Goal: Information Seeking & Learning: Check status

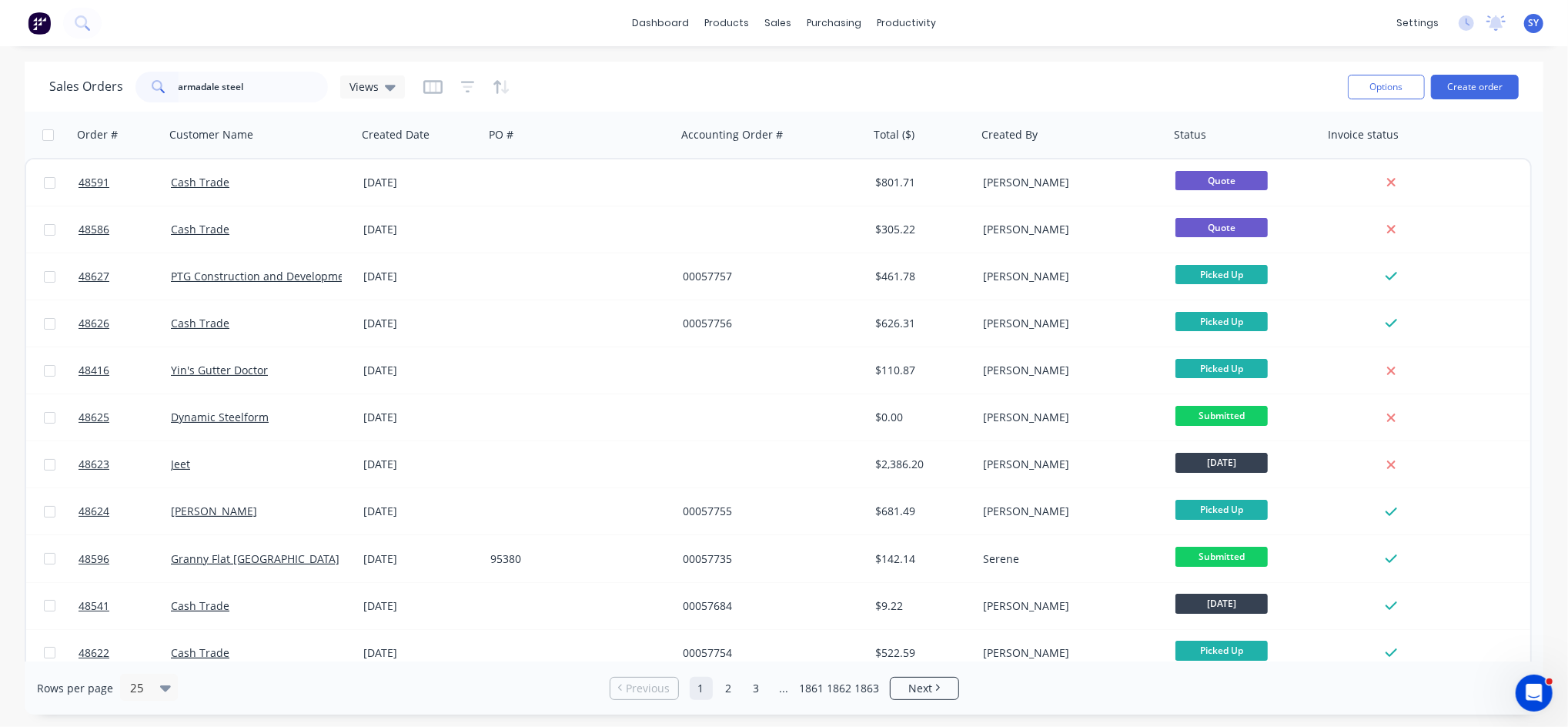
type input "armadale steel"
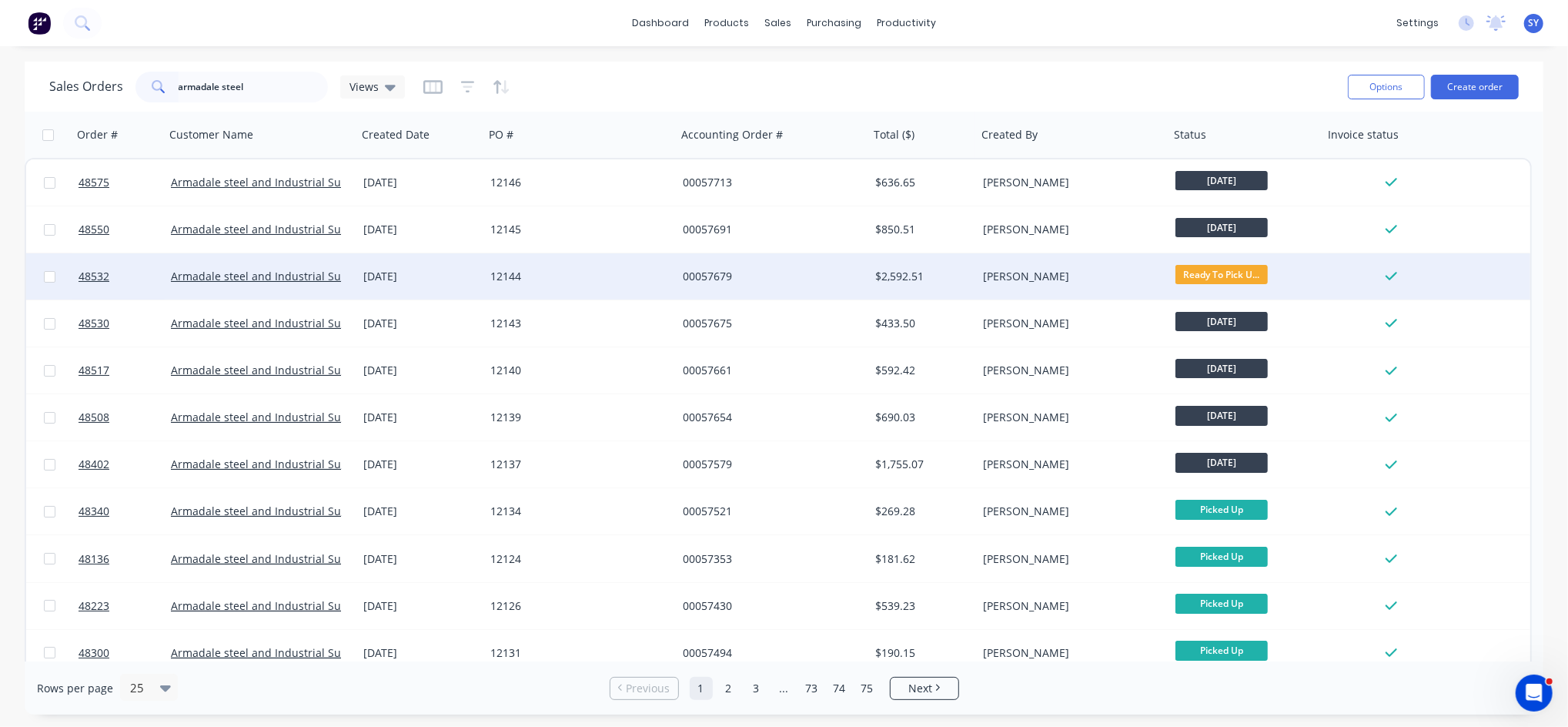
click at [667, 276] on div "12144" at bounding box center [580, 276] width 180 height 16
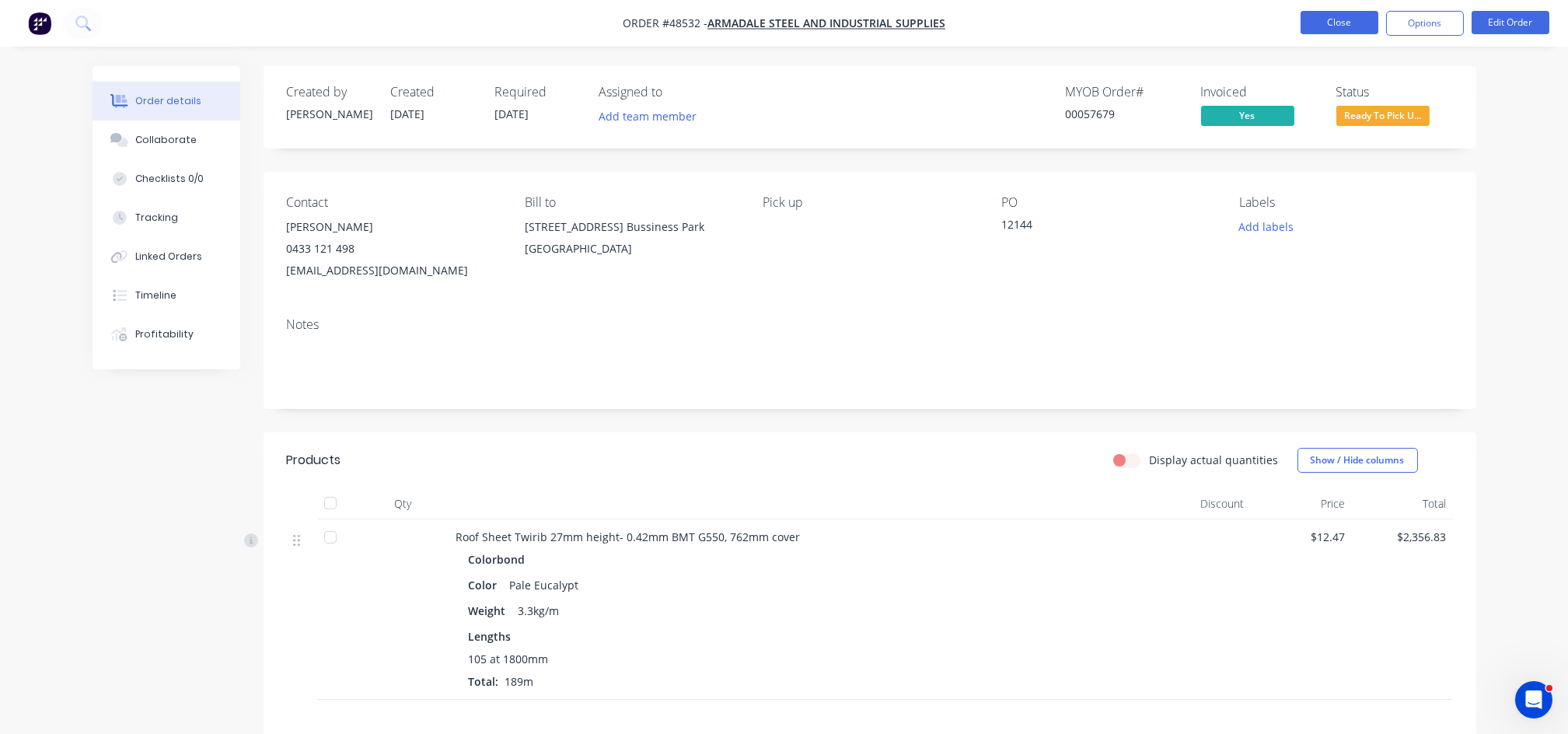
click at [1331, 28] on button "Close" at bounding box center [1339, 23] width 78 height 24
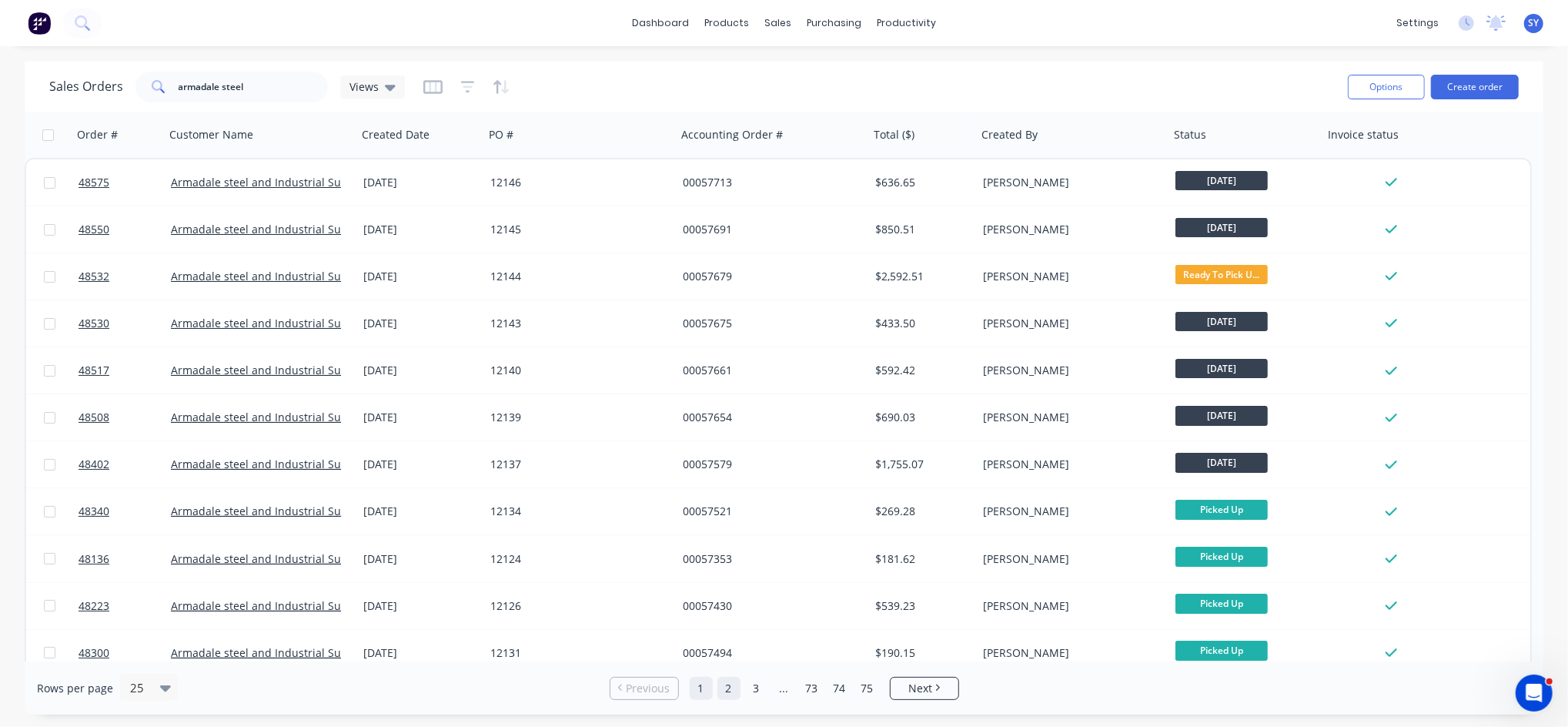
click at [725, 686] on link "2" at bounding box center [729, 689] width 23 height 23
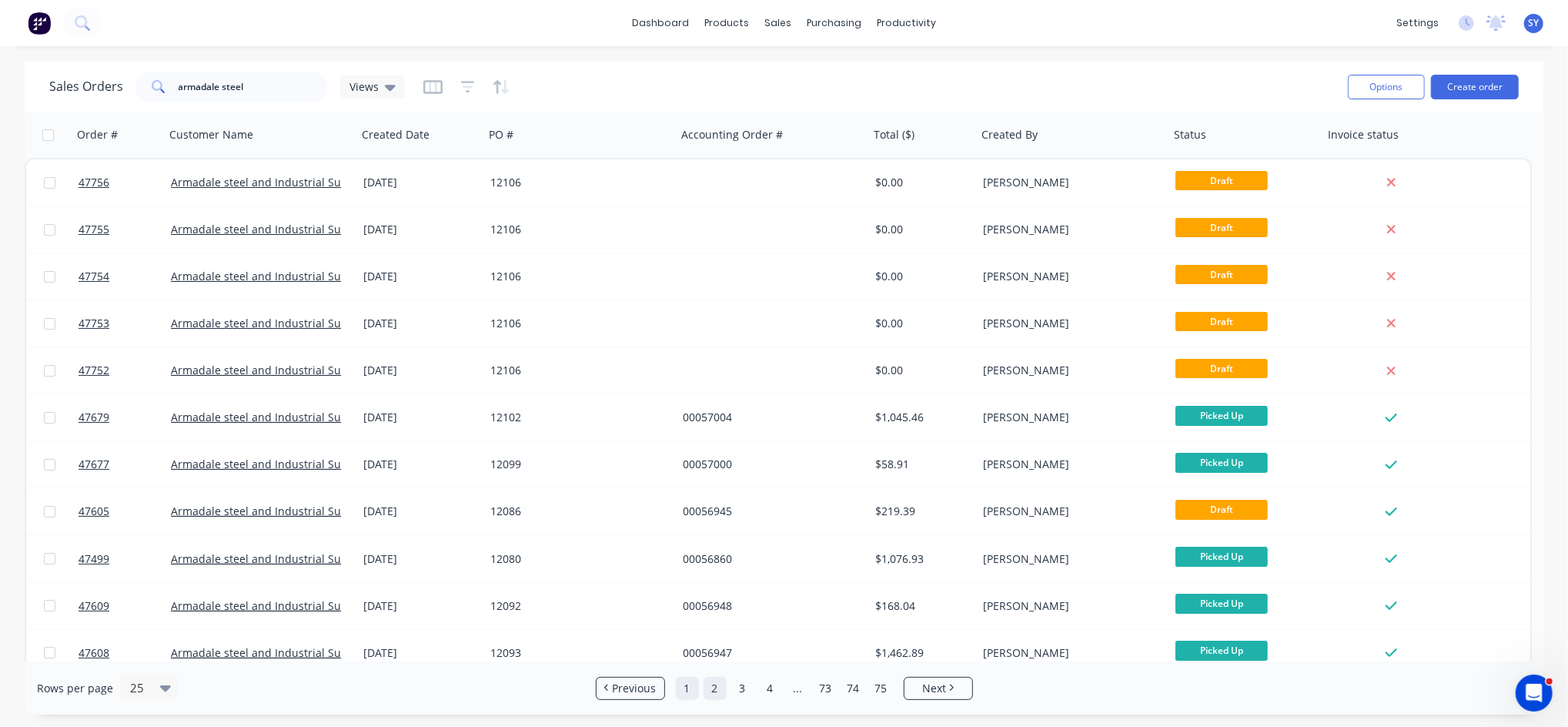
click at [686, 688] on link "1" at bounding box center [688, 689] width 23 height 23
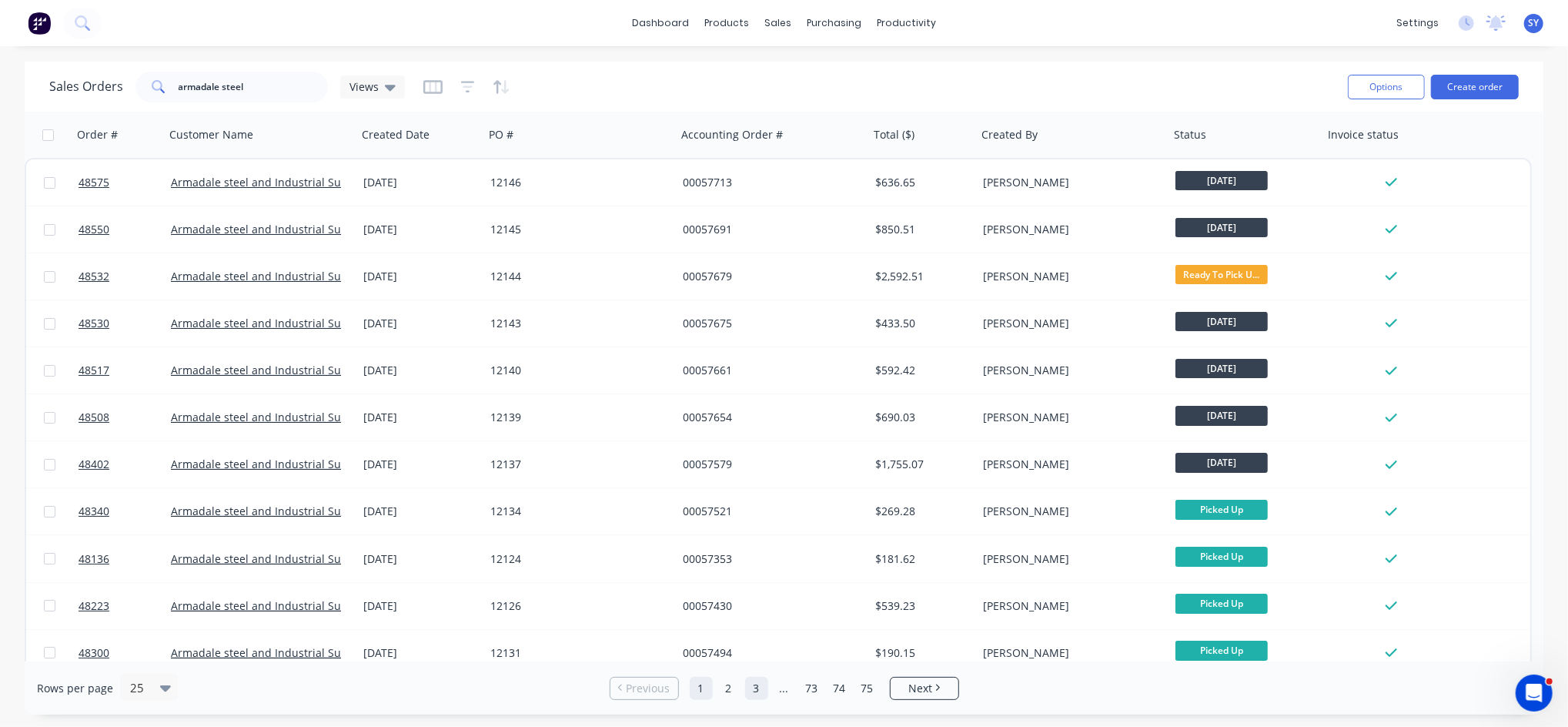
click at [759, 688] on link "3" at bounding box center [757, 689] width 23 height 23
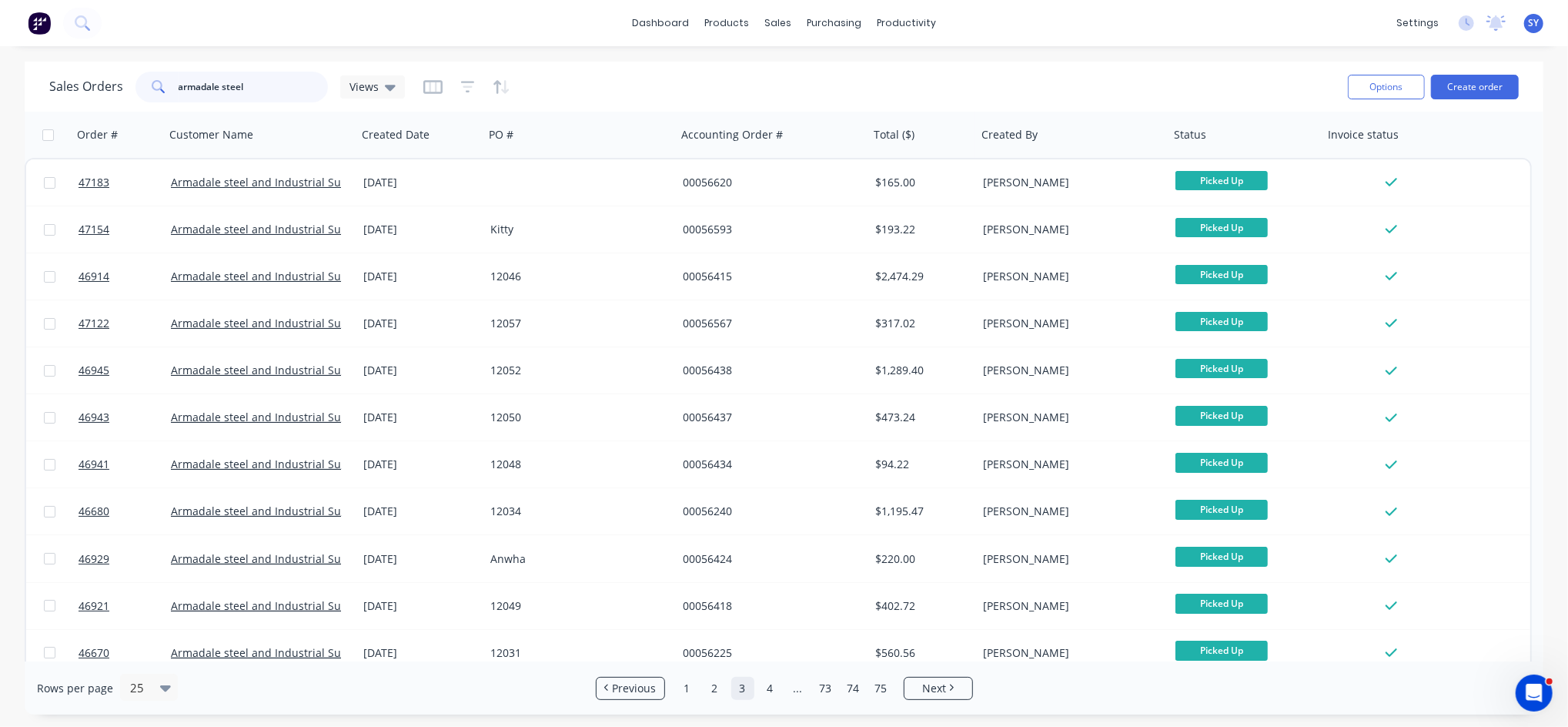
drag, startPoint x: 242, startPoint y: 84, endPoint x: 95, endPoint y: 92, distance: 147.2
click at [95, 92] on div "Sales Orders armadale steel Views" at bounding box center [227, 87] width 356 height 30
type input "12137"
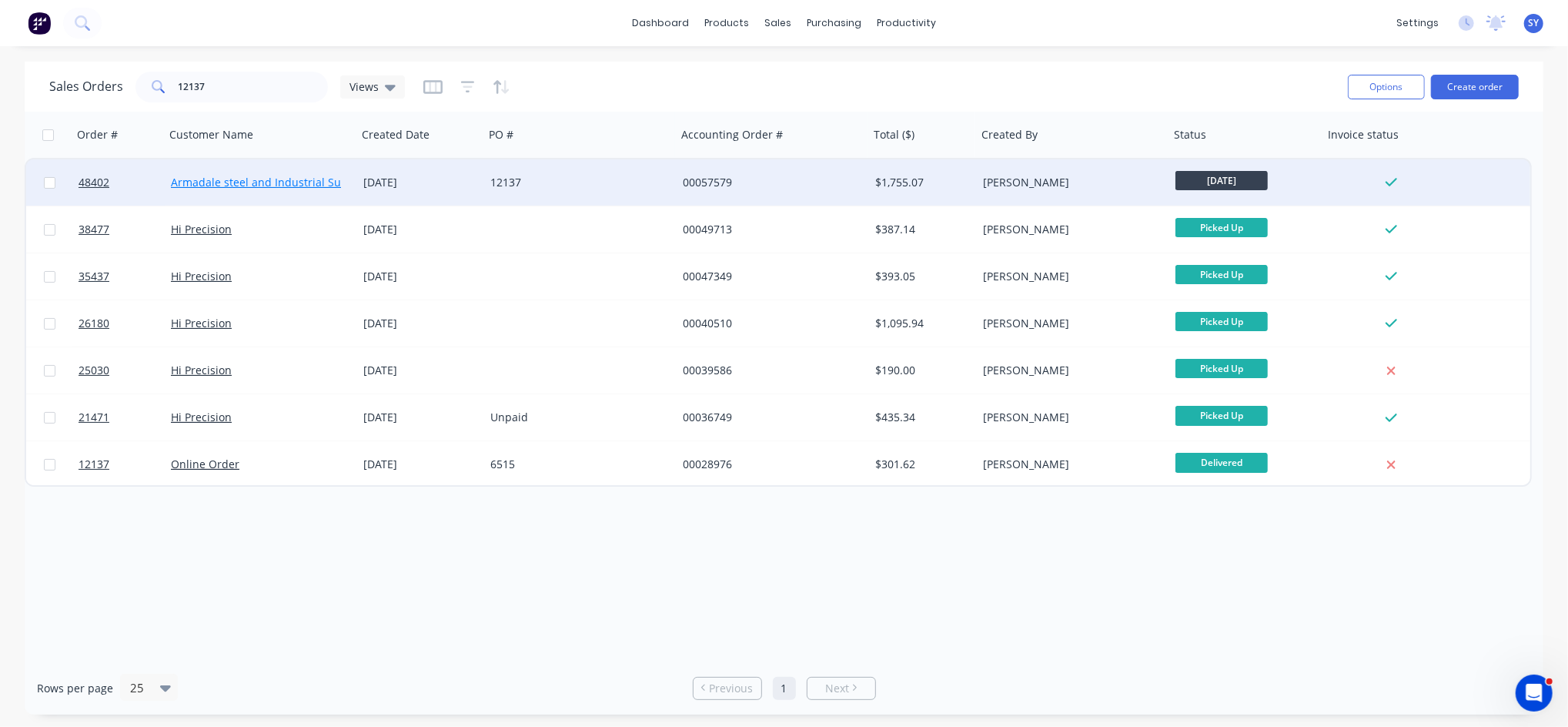
click at [313, 183] on link "Armadale steel and Industrial Supplies" at bounding box center [272, 182] width 201 height 15
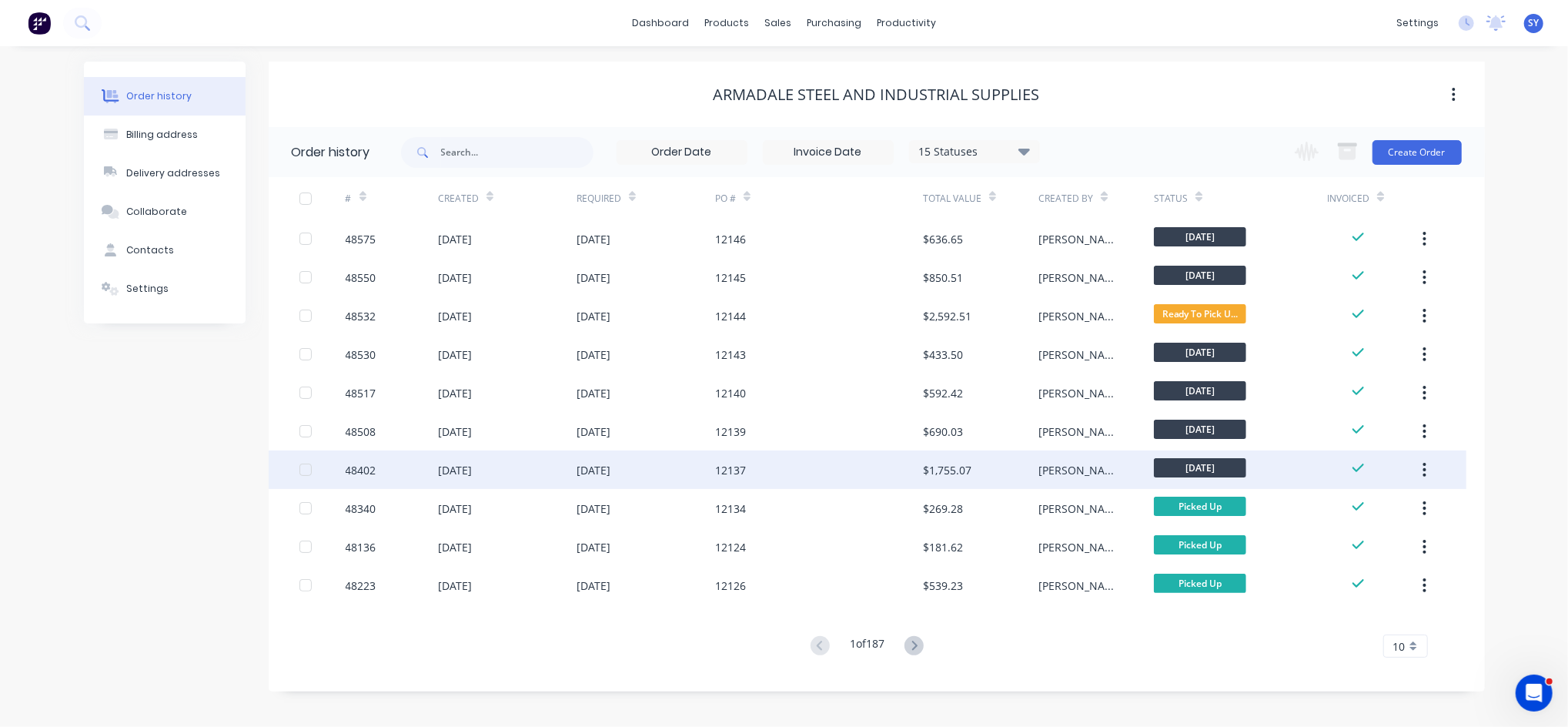
click at [741, 473] on div "12137" at bounding box center [730, 470] width 30 height 16
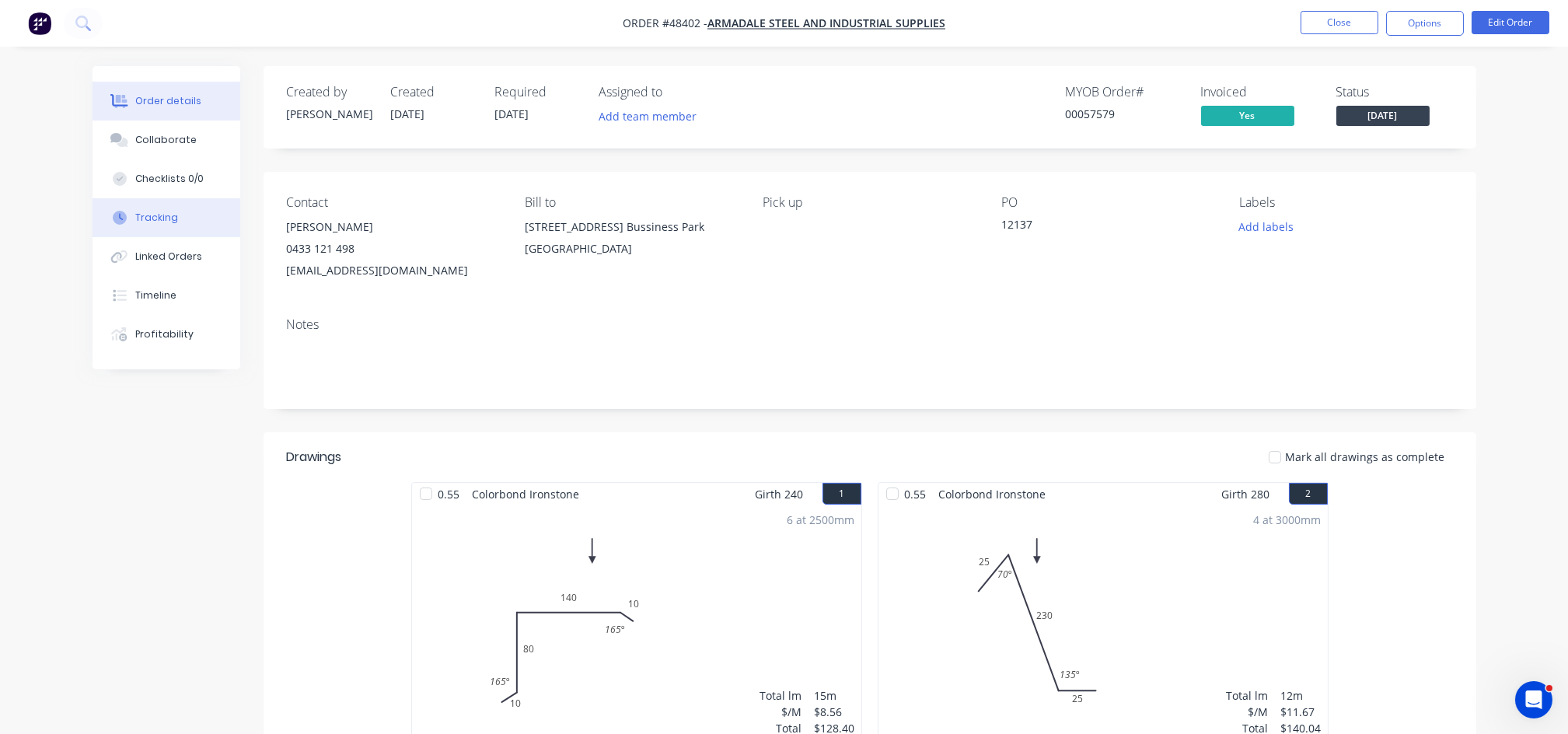
click at [166, 218] on div "Tracking" at bounding box center [157, 218] width 43 height 14
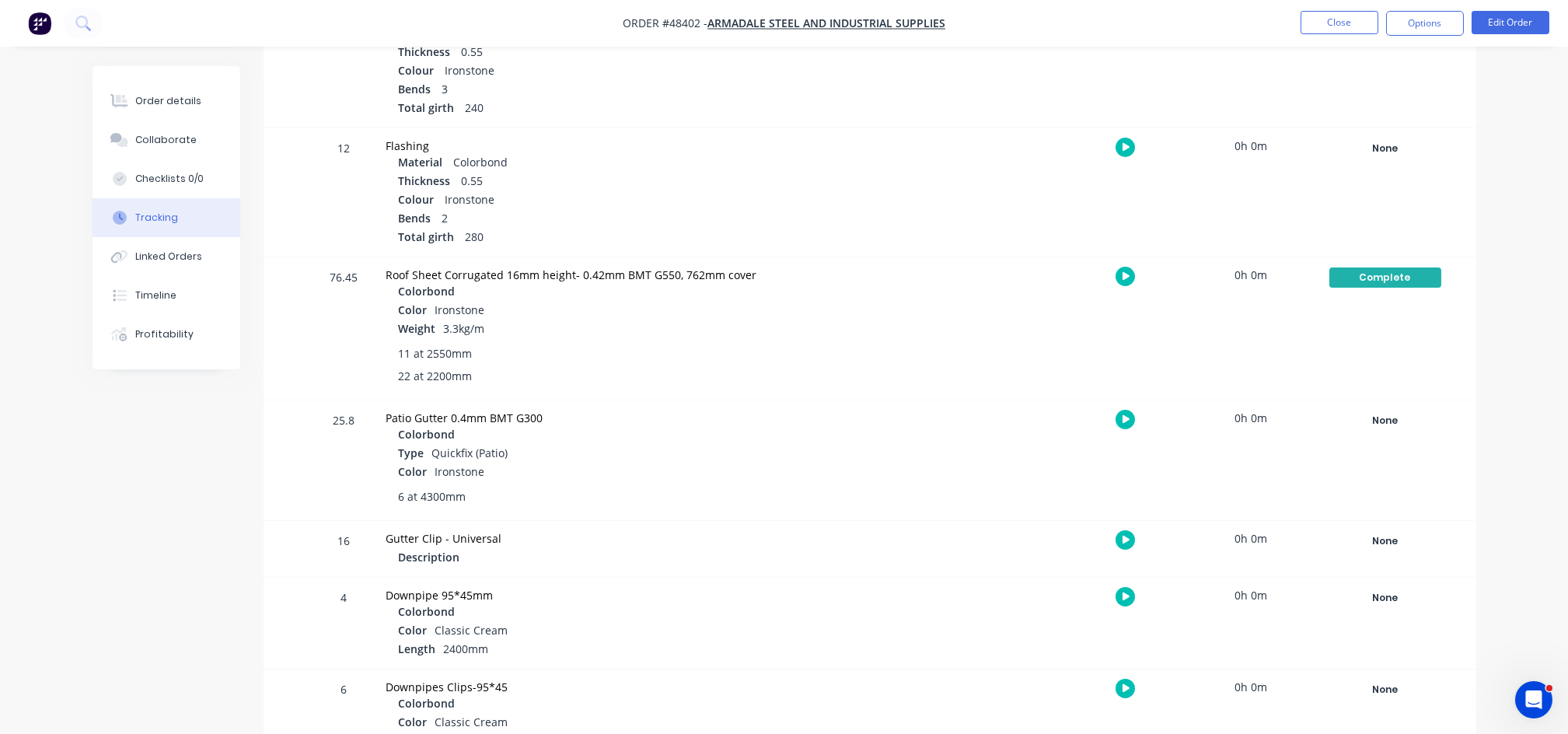
scroll to position [364, 0]
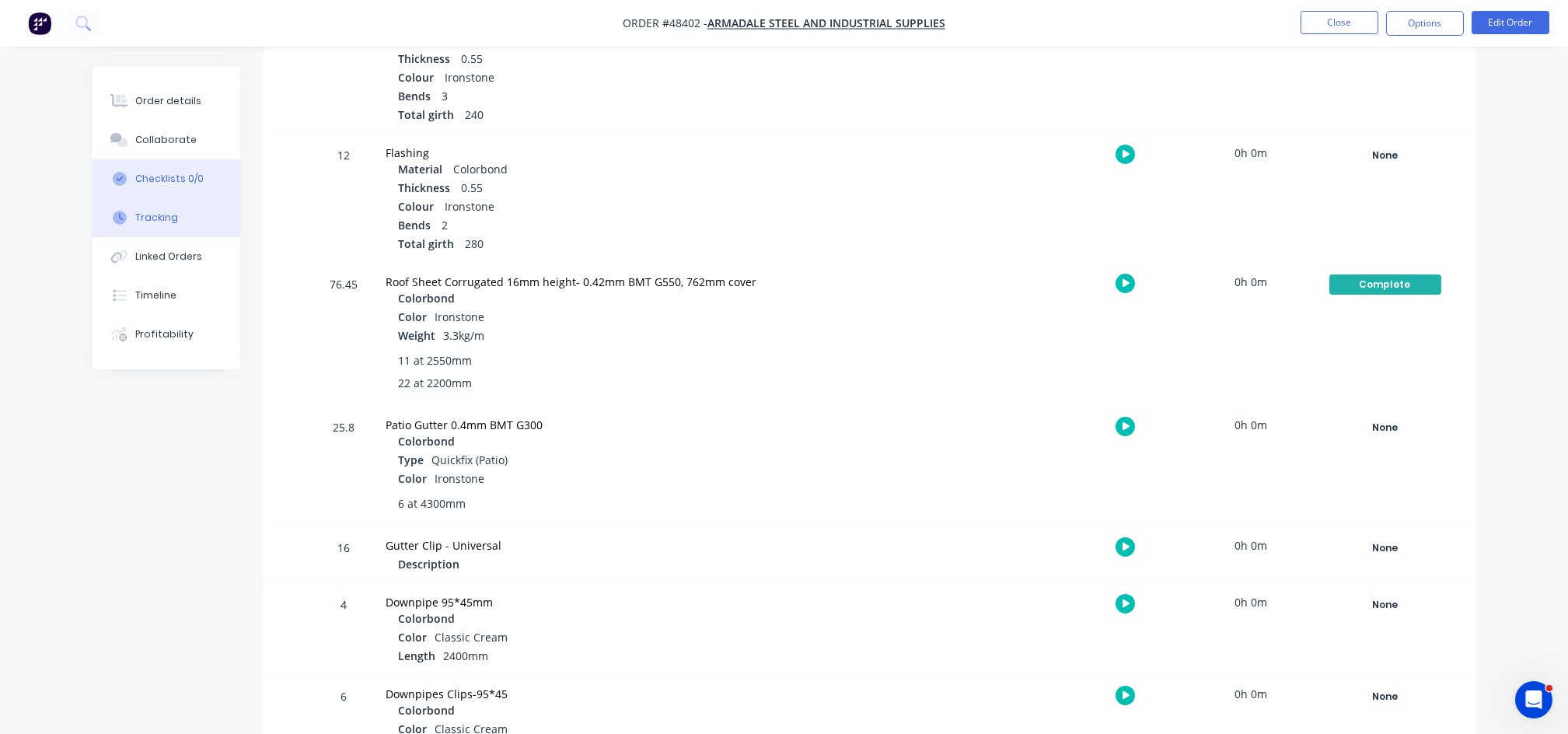
click at [162, 178] on div "Checklists 0/0" at bounding box center [169, 179] width 69 height 14
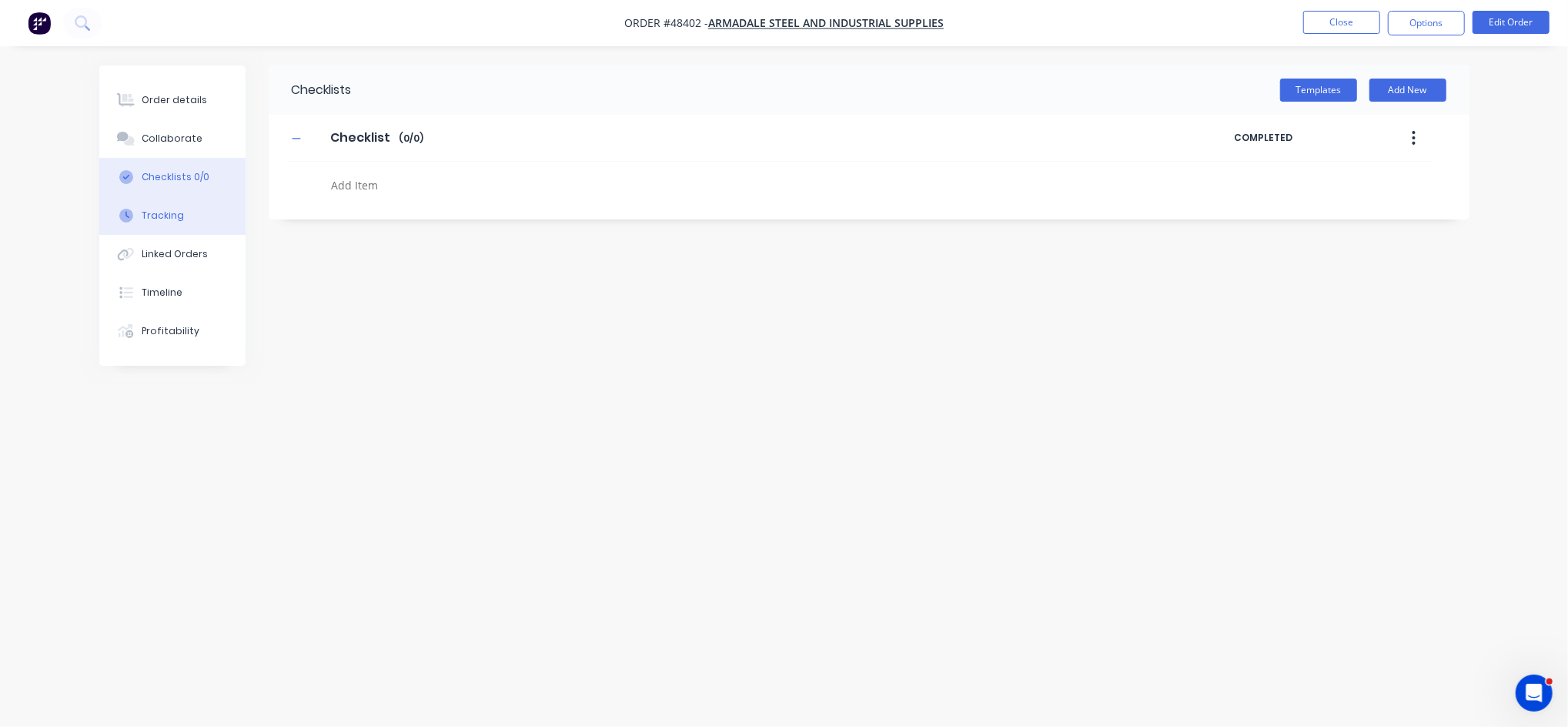
click at [155, 206] on button "Tracking" at bounding box center [172, 216] width 146 height 38
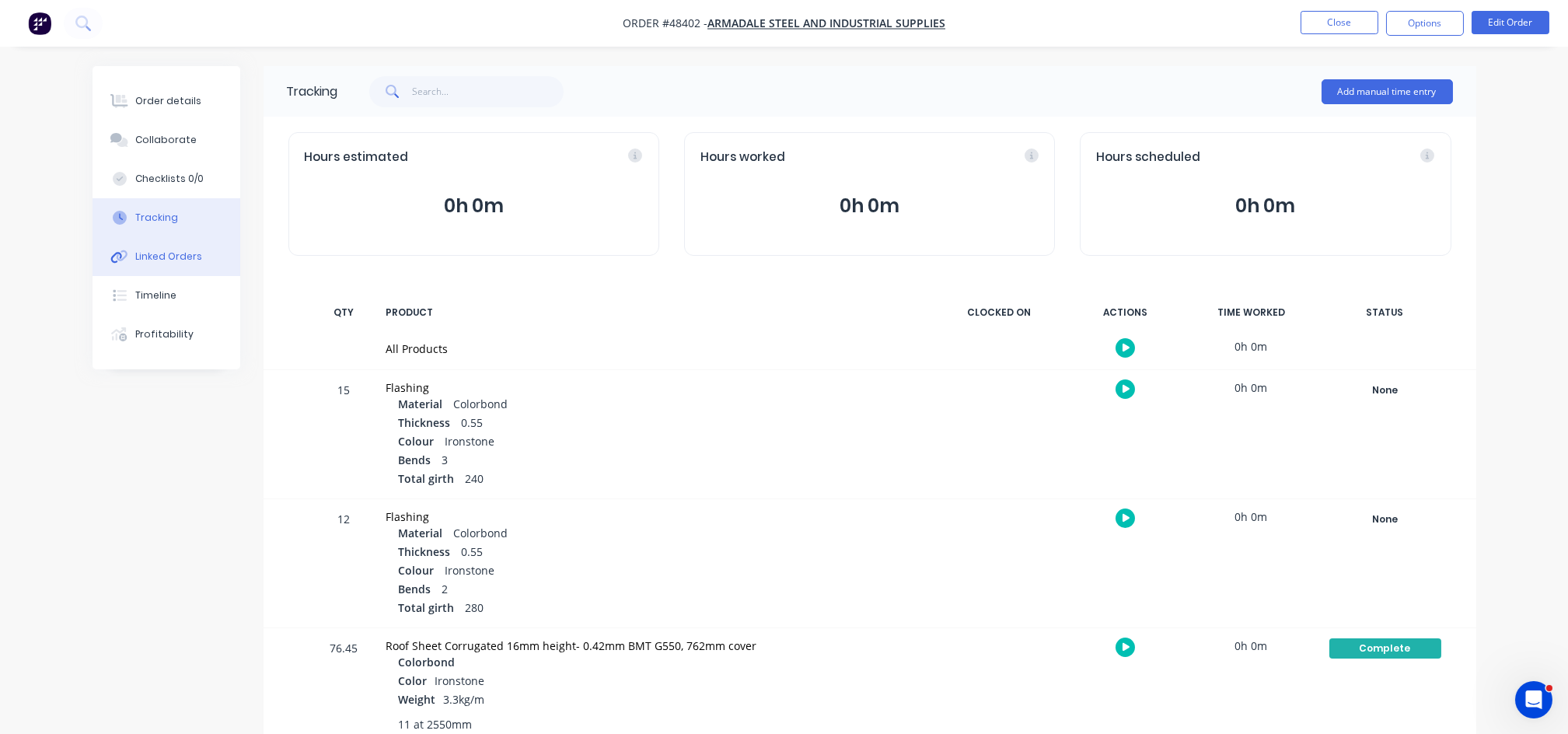
click at [162, 259] on div "Linked Orders" at bounding box center [169, 257] width 67 height 14
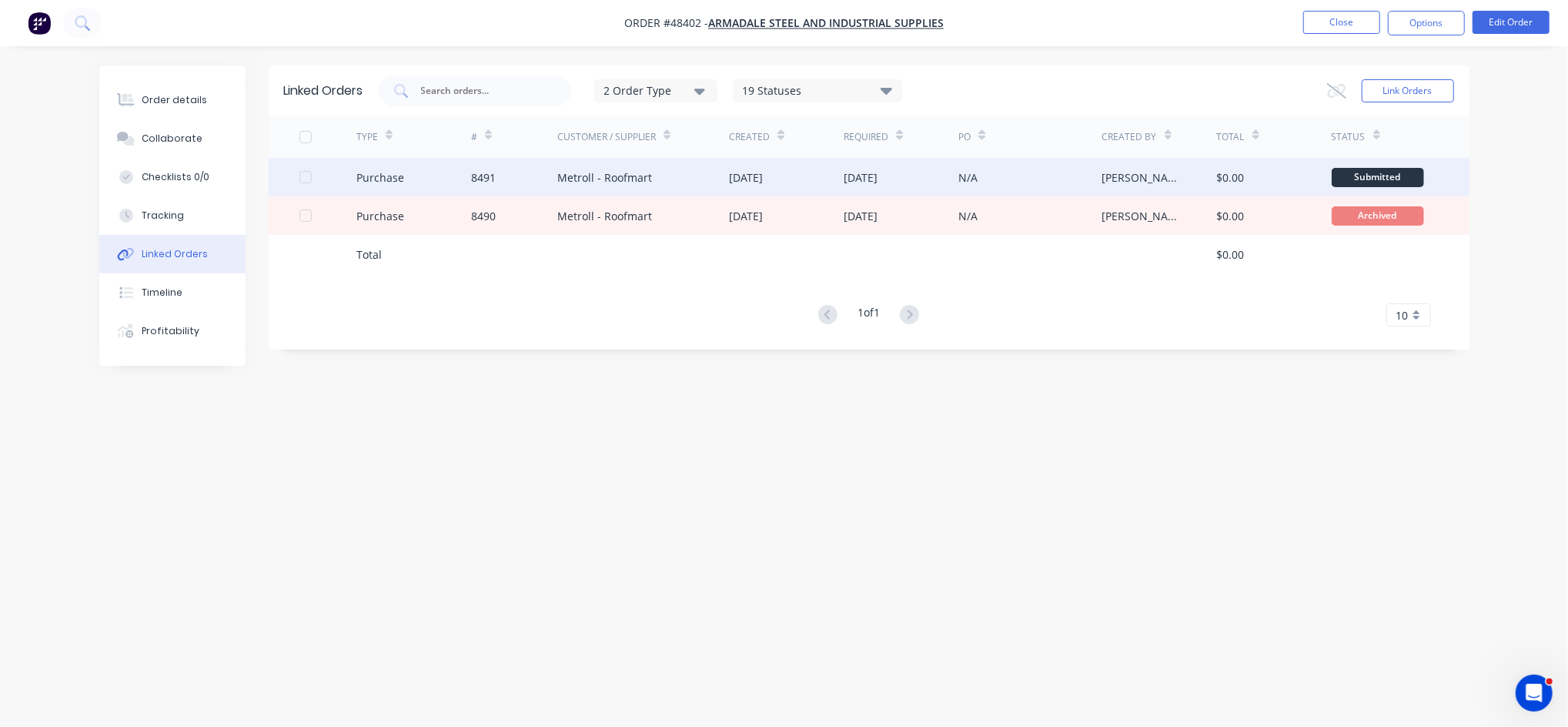
click at [870, 183] on div "[DATE]" at bounding box center [860, 177] width 34 height 16
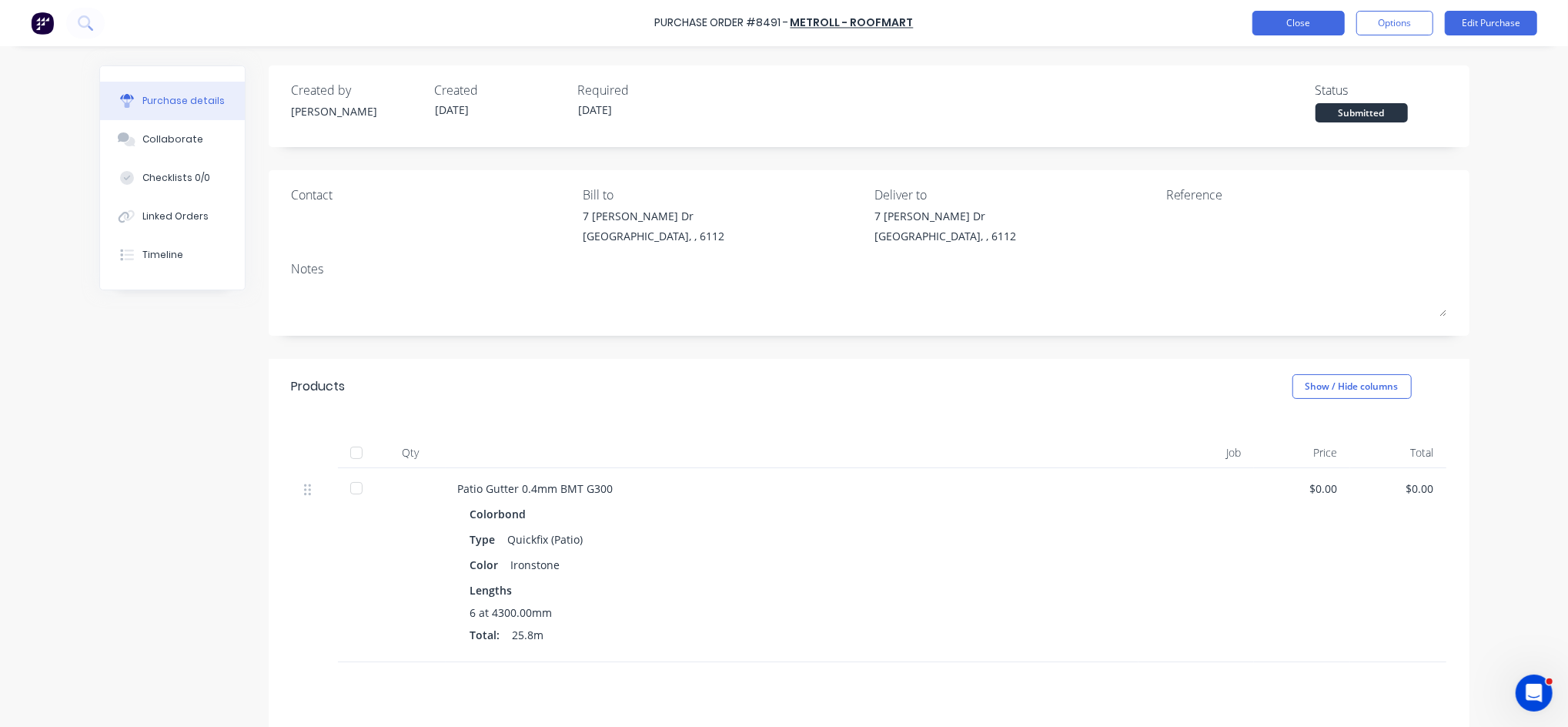
click at [1284, 22] on button "Close" at bounding box center [1299, 23] width 92 height 25
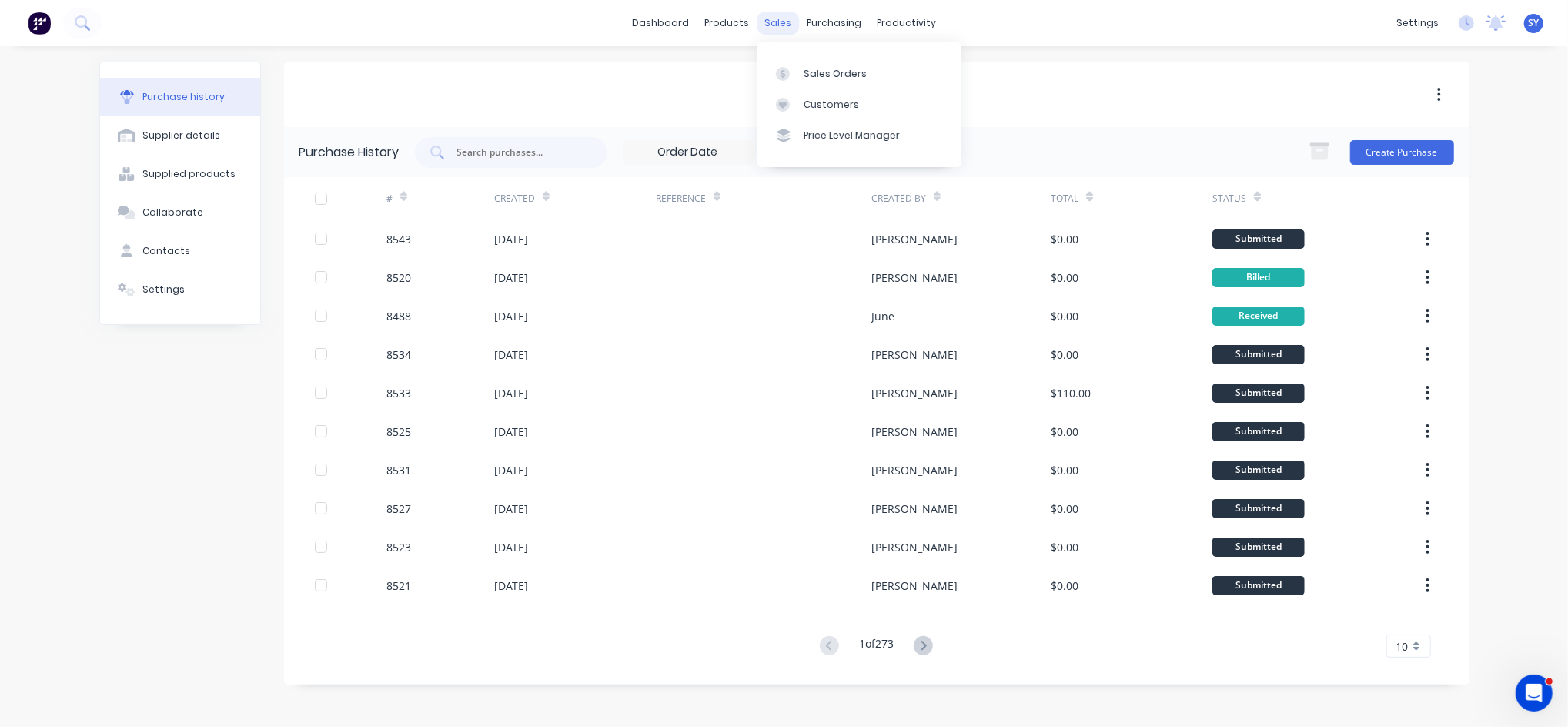
click at [779, 27] on div "sales" at bounding box center [778, 23] width 42 height 23
click at [843, 75] on div "Sales Orders" at bounding box center [835, 74] width 63 height 14
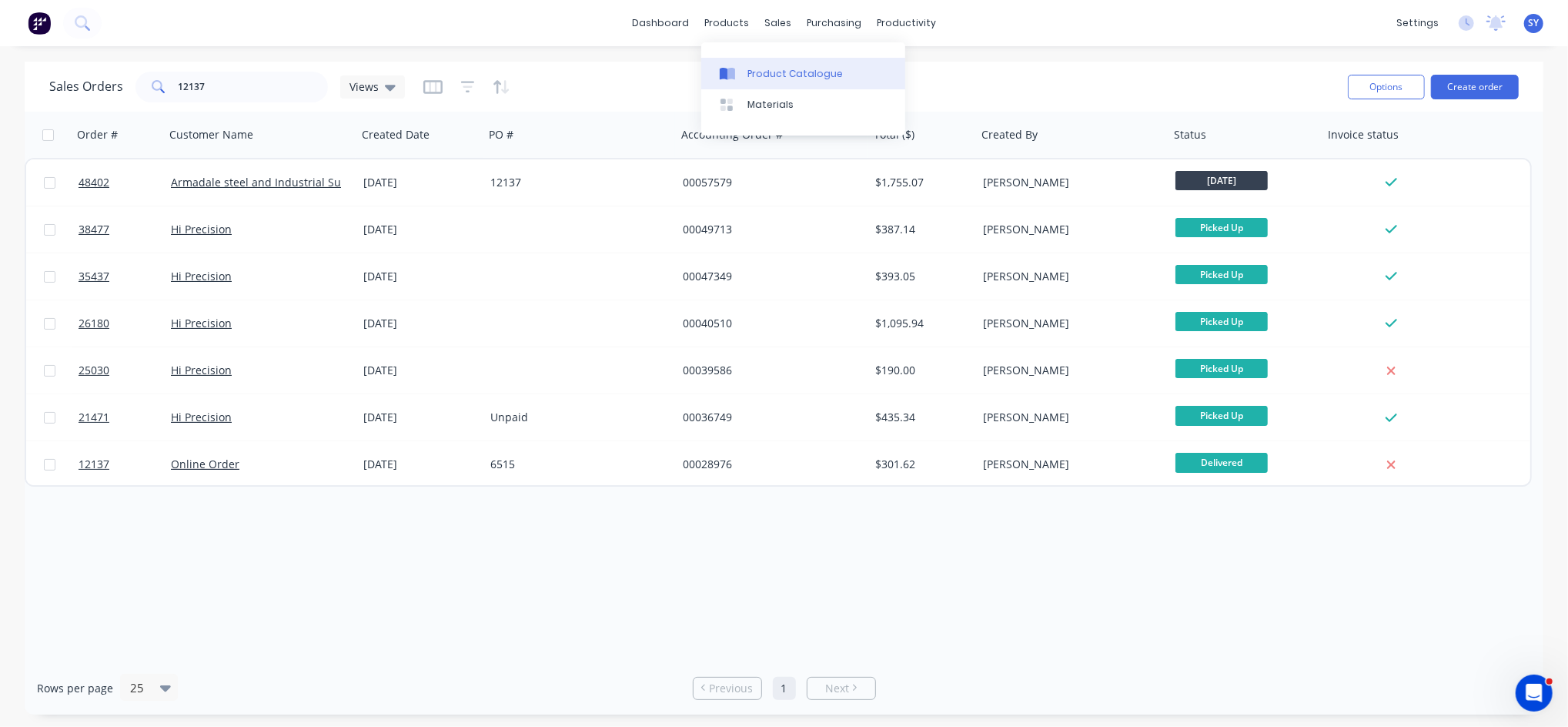
click at [770, 77] on div "Product Catalogue" at bounding box center [795, 74] width 95 height 14
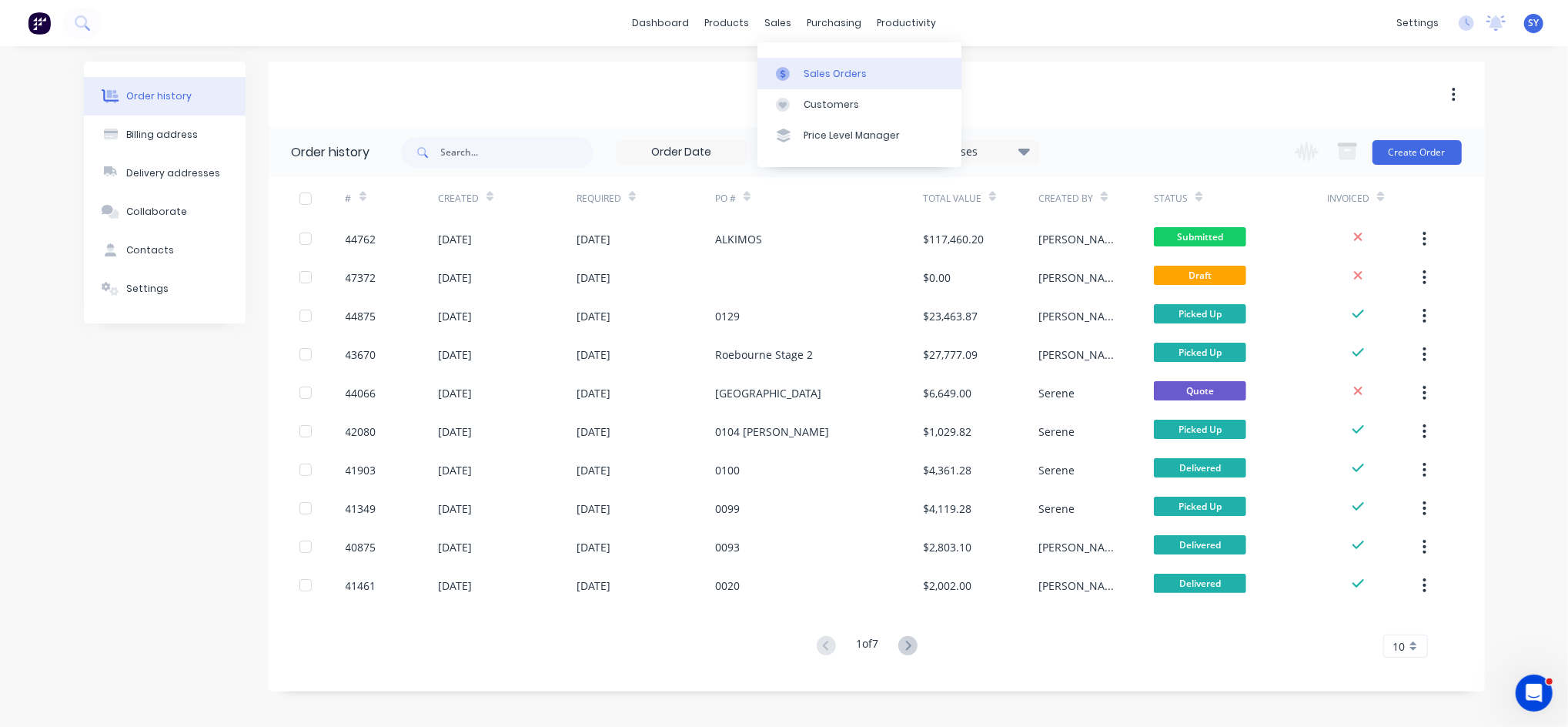
click at [817, 72] on div "Sales Orders" at bounding box center [835, 74] width 63 height 14
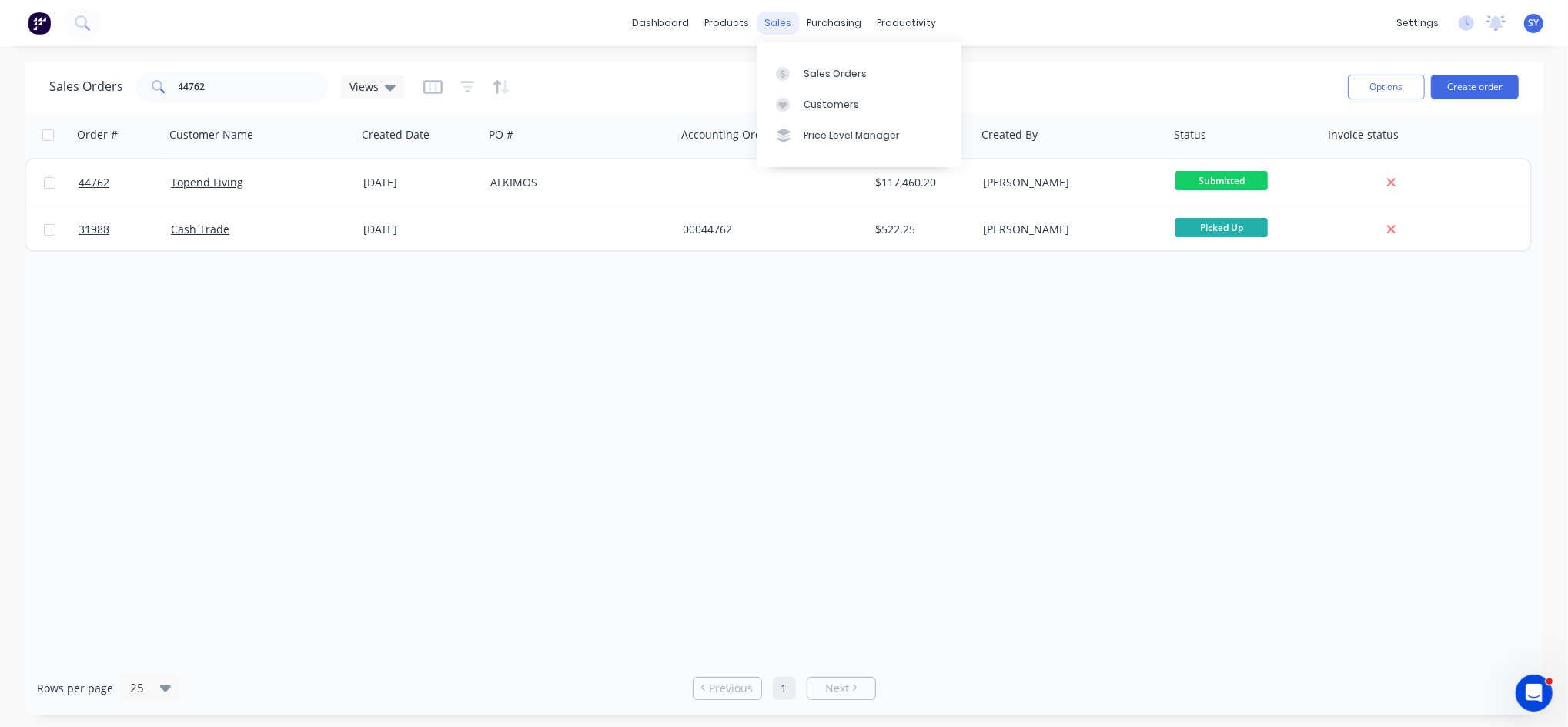
click at [784, 23] on div "sales" at bounding box center [778, 23] width 42 height 23
click at [826, 80] on div "Sales Orders" at bounding box center [835, 74] width 63 height 14
drag, startPoint x: 234, startPoint y: 92, endPoint x: 116, endPoint y: 93, distance: 118.0
click at [116, 93] on div "Sales Orders 44762 Views" at bounding box center [227, 87] width 356 height 30
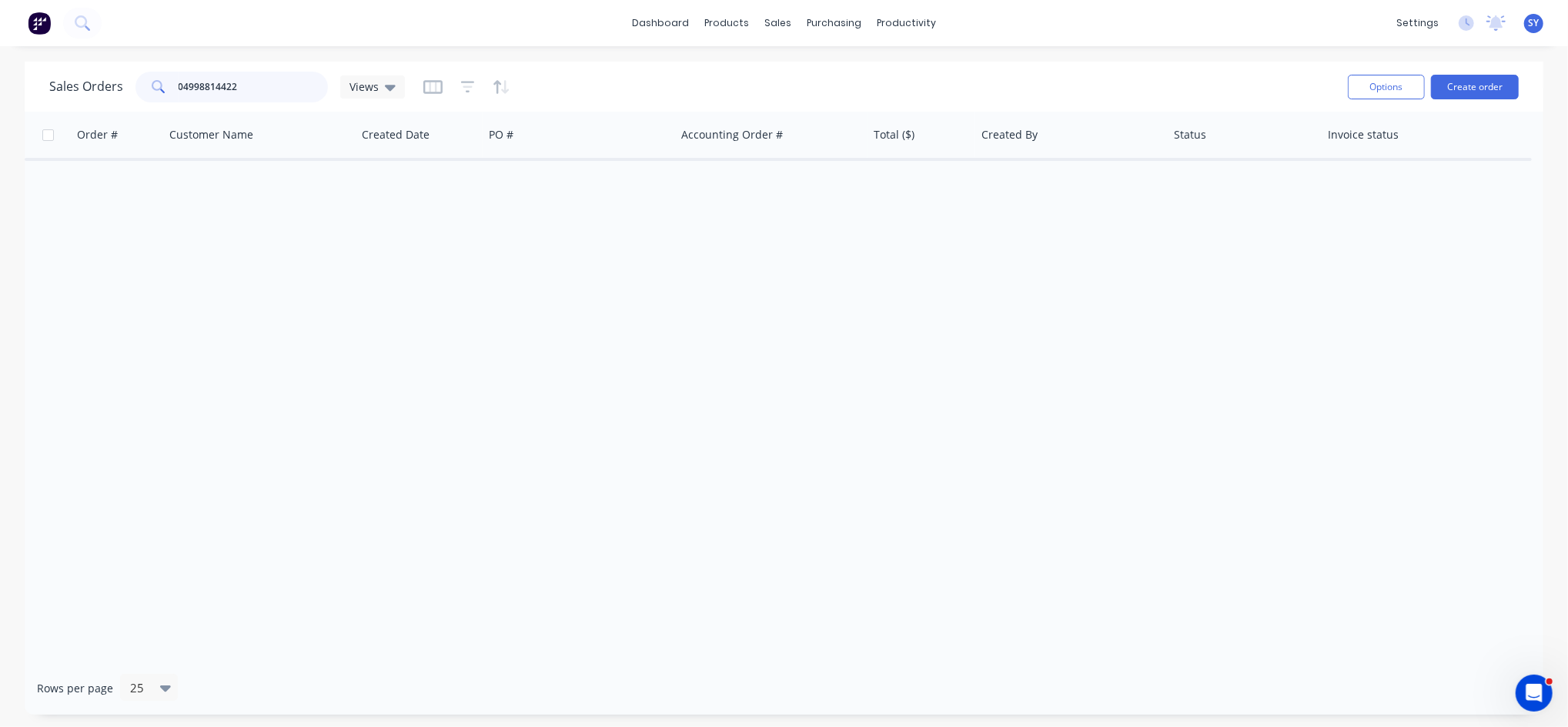
click at [181, 83] on input "04998814422" at bounding box center [254, 87] width 150 height 30
click at [203, 84] on input "4998814422" at bounding box center [254, 87] width 150 height 30
type input "499814422"
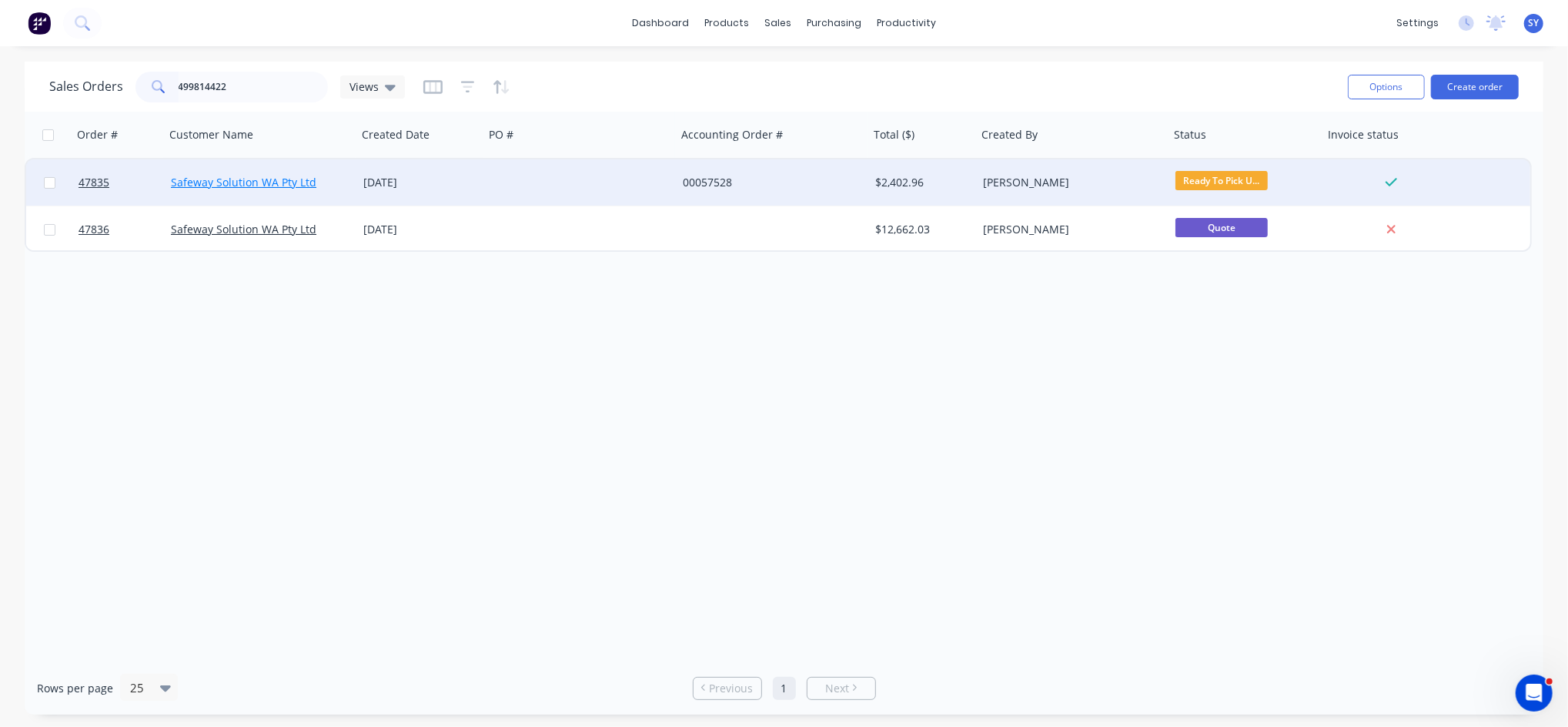
click at [279, 182] on link "Safeway Solution WA Pty Ltd" at bounding box center [244, 182] width 145 height 15
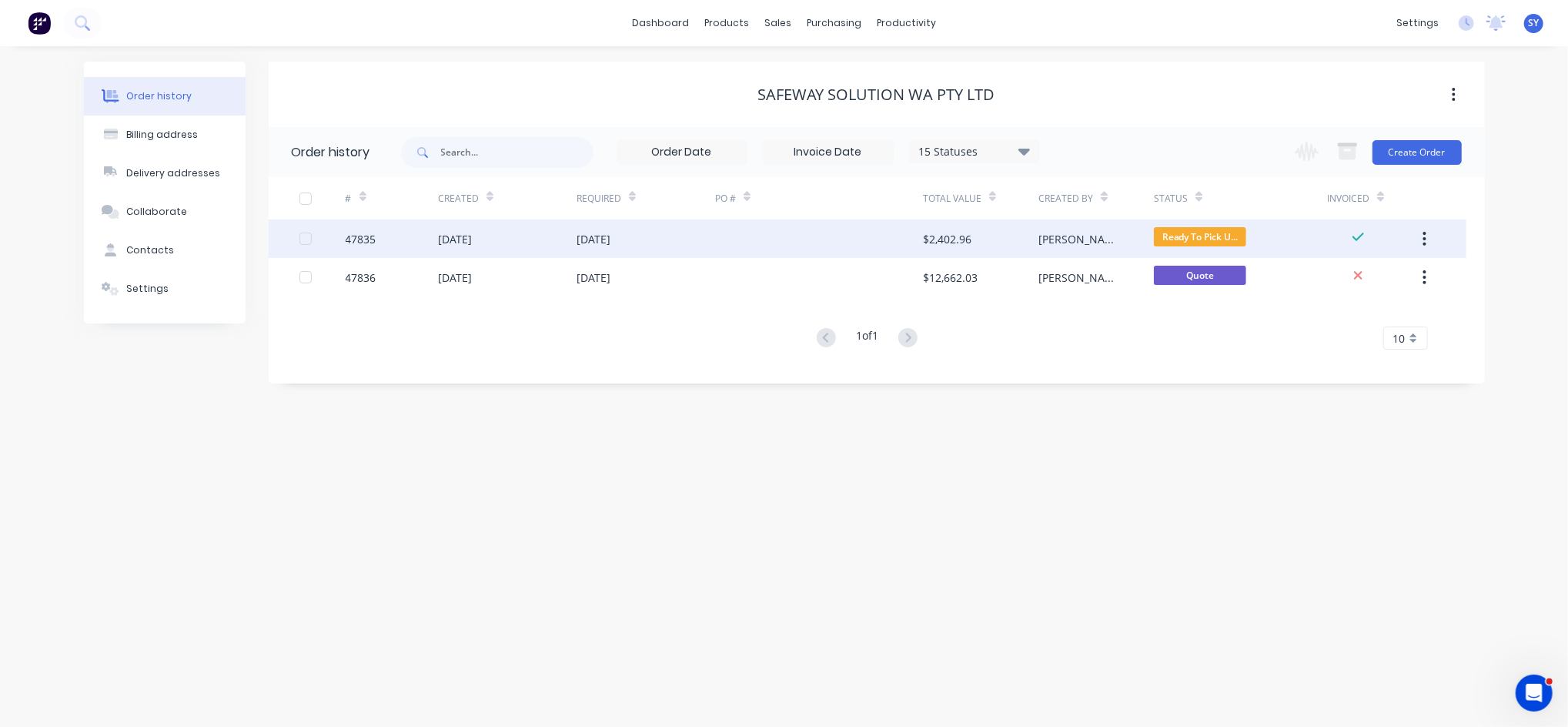
click at [780, 245] on div at bounding box center [819, 238] width 208 height 38
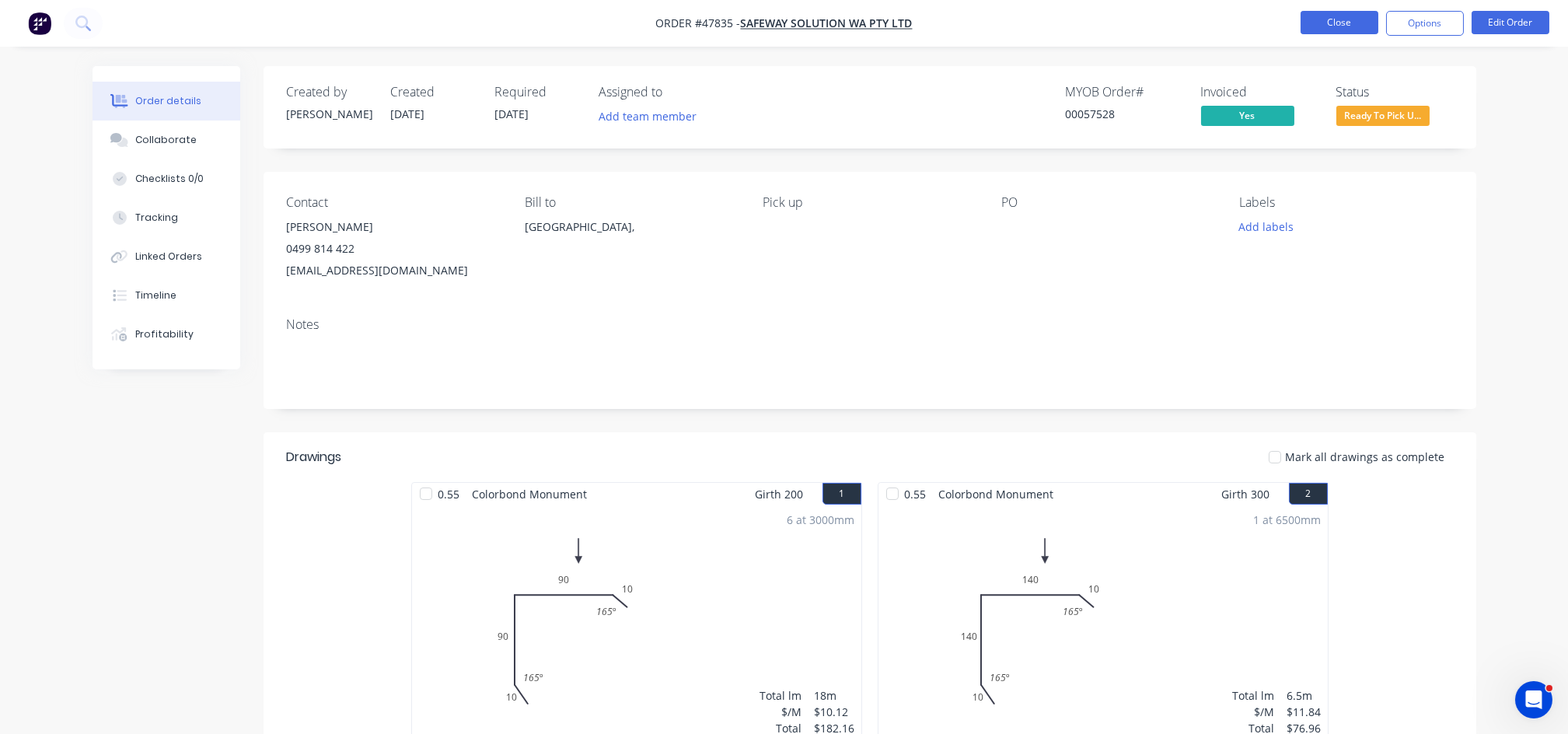
click at [1331, 24] on button "Close" at bounding box center [1339, 23] width 78 height 24
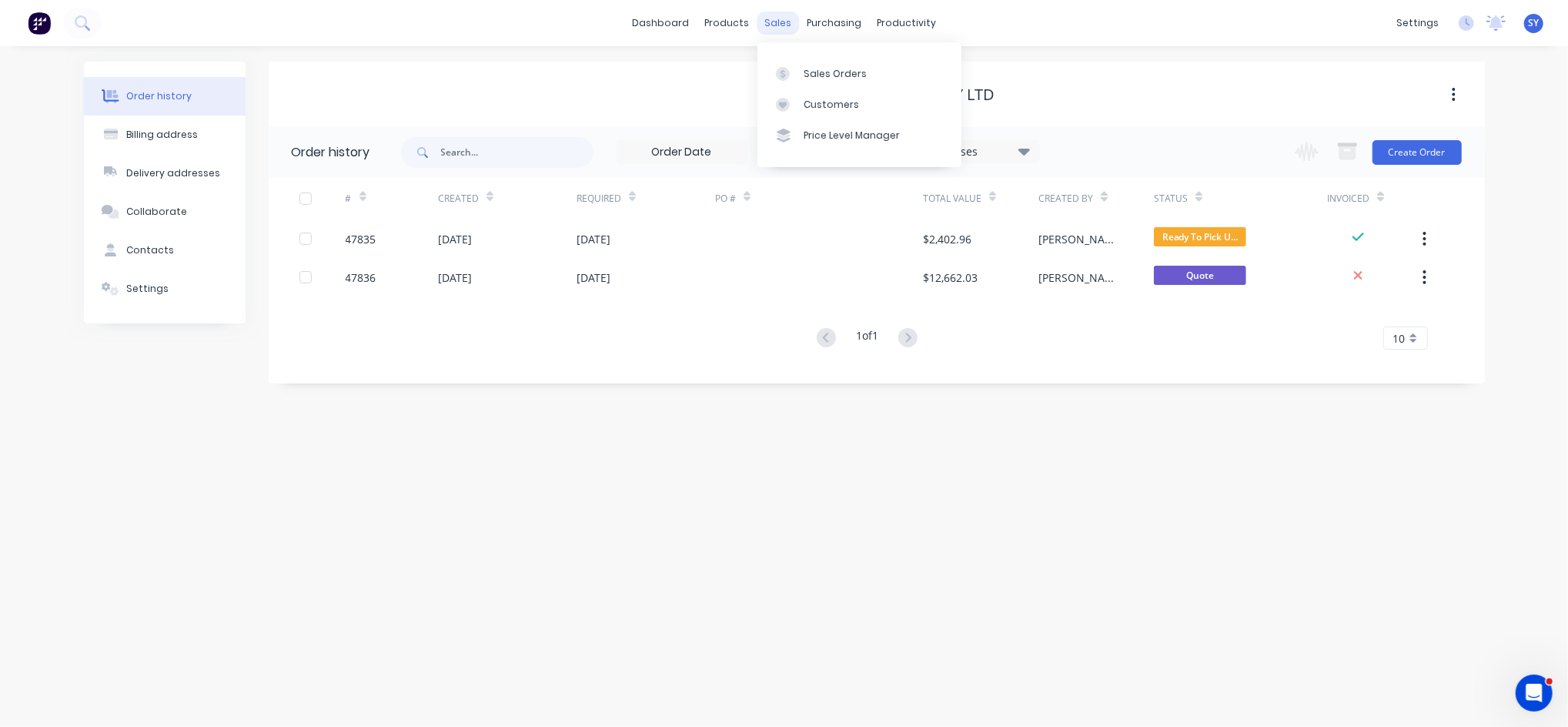
click at [786, 20] on div "sales" at bounding box center [778, 23] width 42 height 23
click at [810, 72] on div "Sales Orders" at bounding box center [835, 74] width 63 height 14
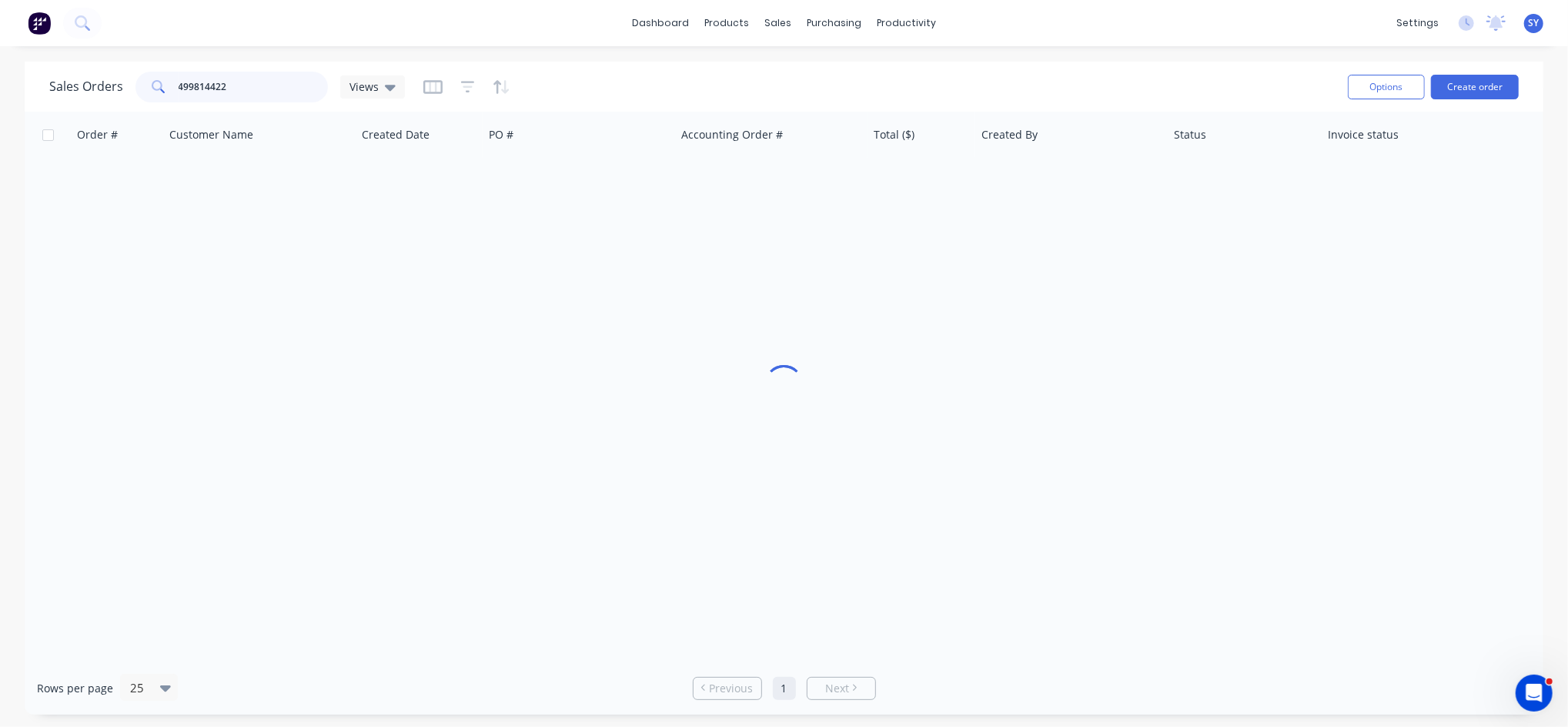
drag, startPoint x: 267, startPoint y: 80, endPoint x: 141, endPoint y: 74, distance: 126.1
click at [141, 74] on div "499814422" at bounding box center [232, 87] width 193 height 30
